Goal: Check status: Check status

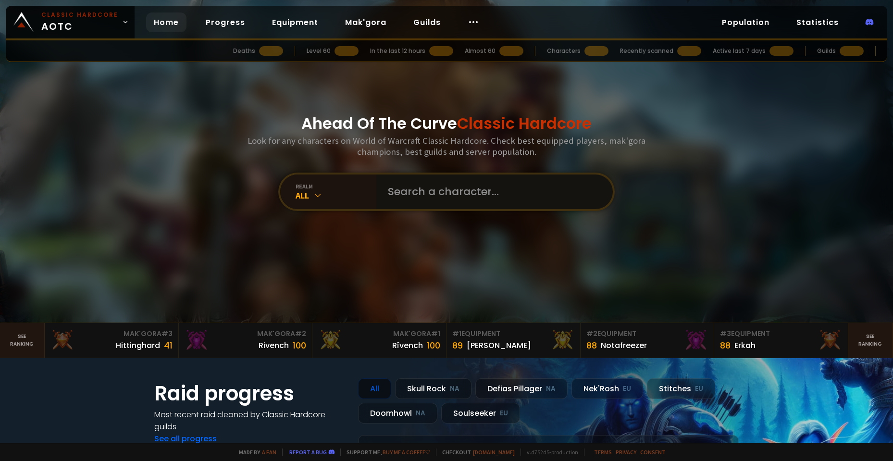
click at [421, 177] on input "text" at bounding box center [491, 192] width 219 height 35
paste input "Dezkoilovna"
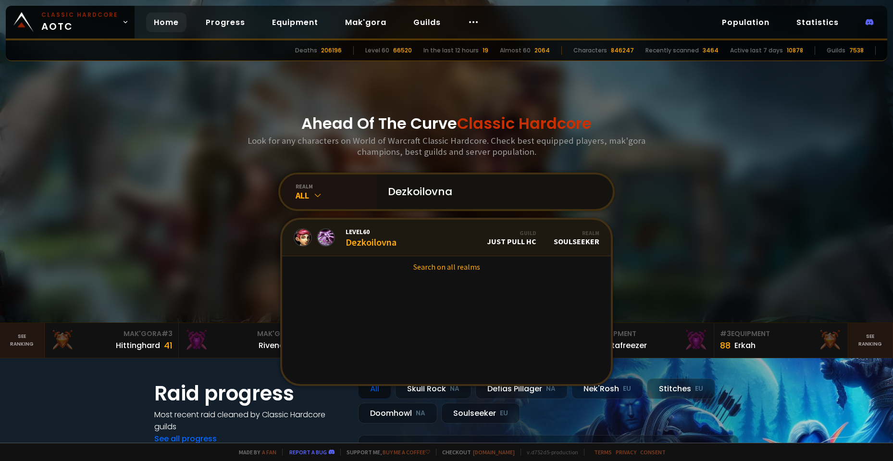
type input "Dezkoilovna"
click at [416, 229] on link "Level 60 Dezkoilovna Guild Just Pull HC Realm Soulseeker" at bounding box center [446, 238] width 329 height 37
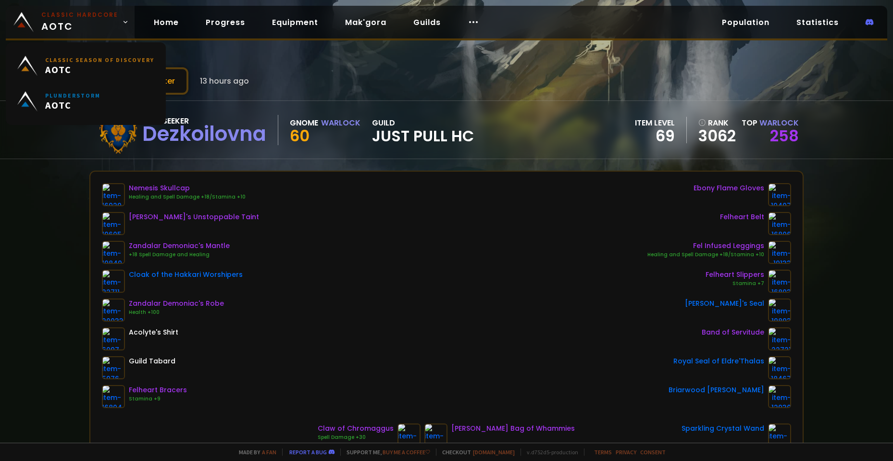
click at [52, 23] on span "Classic Hardcore AOTC" at bounding box center [79, 22] width 77 height 23
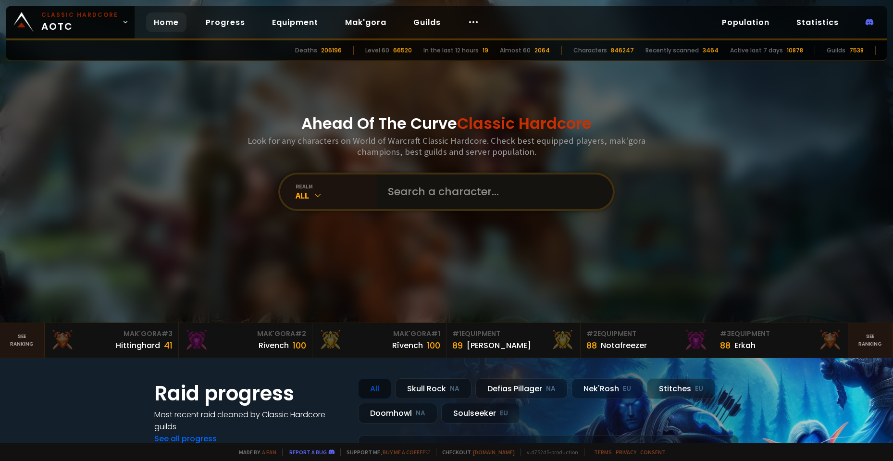
click at [392, 206] on input "text" at bounding box center [491, 192] width 219 height 35
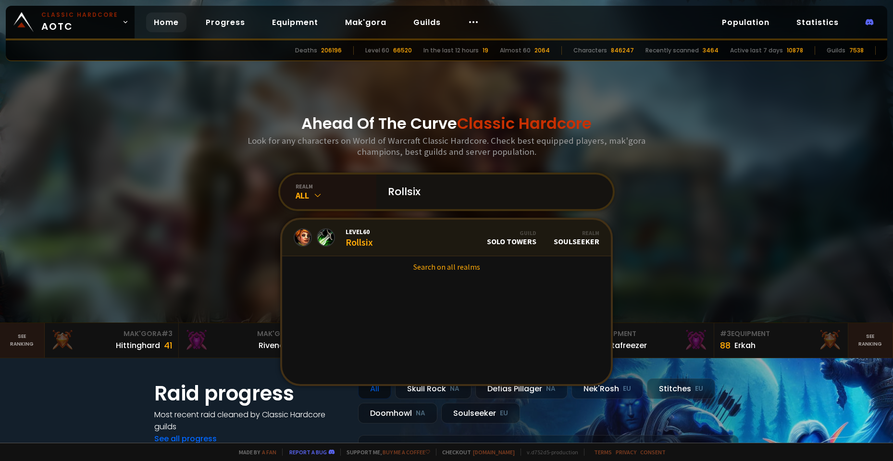
type input "Rollsix"
click at [399, 237] on link "Level 60 Rollsix Guild Solo Towers Realm Soulseeker" at bounding box center [446, 238] width 329 height 37
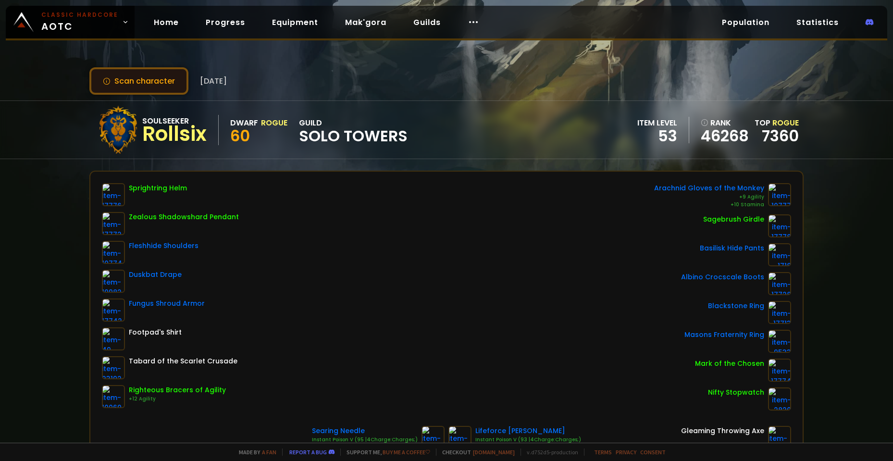
click at [151, 79] on button "Scan character" at bounding box center [138, 80] width 99 height 27
drag, startPoint x: 161, startPoint y: 138, endPoint x: 194, endPoint y: 136, distance: 33.2
click at [194, 136] on div "Rollsix" at bounding box center [174, 134] width 64 height 14
